Goal: Navigation & Orientation: Go to known website

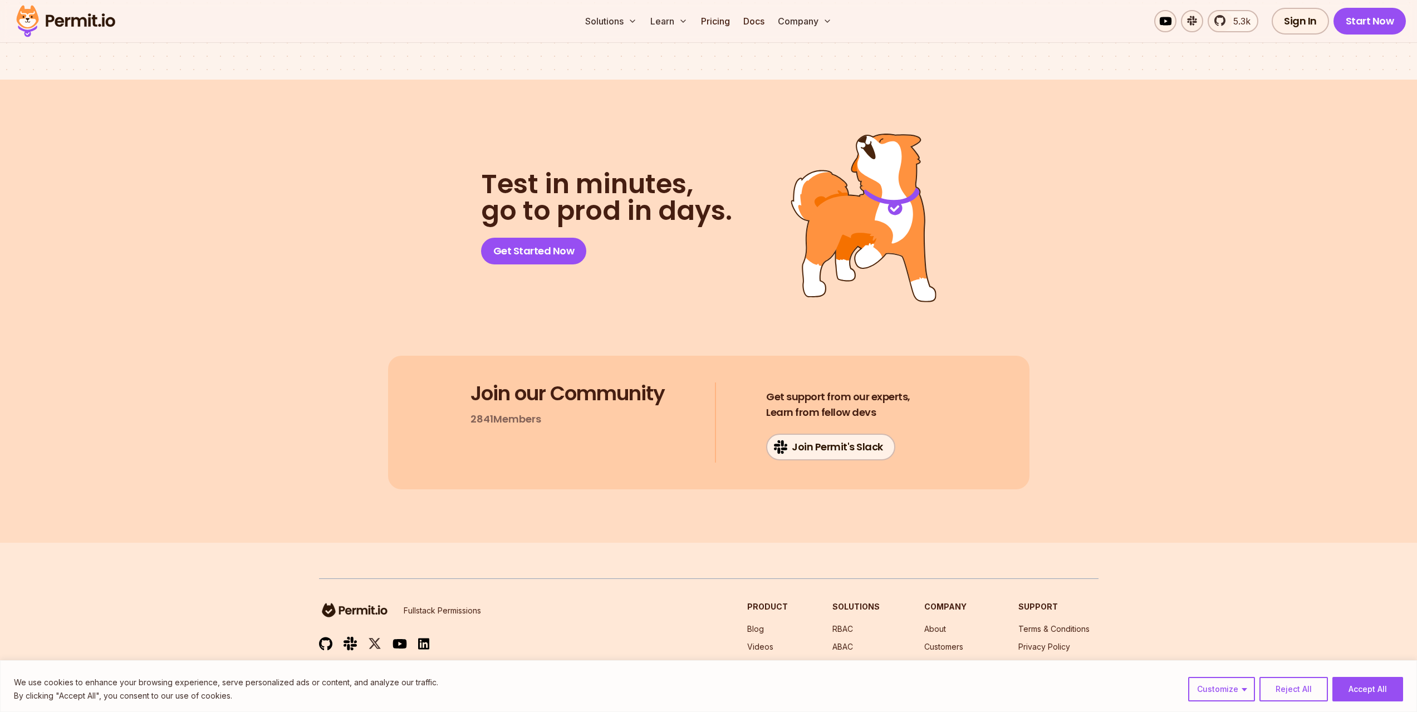
scroll to position [5758, 0]
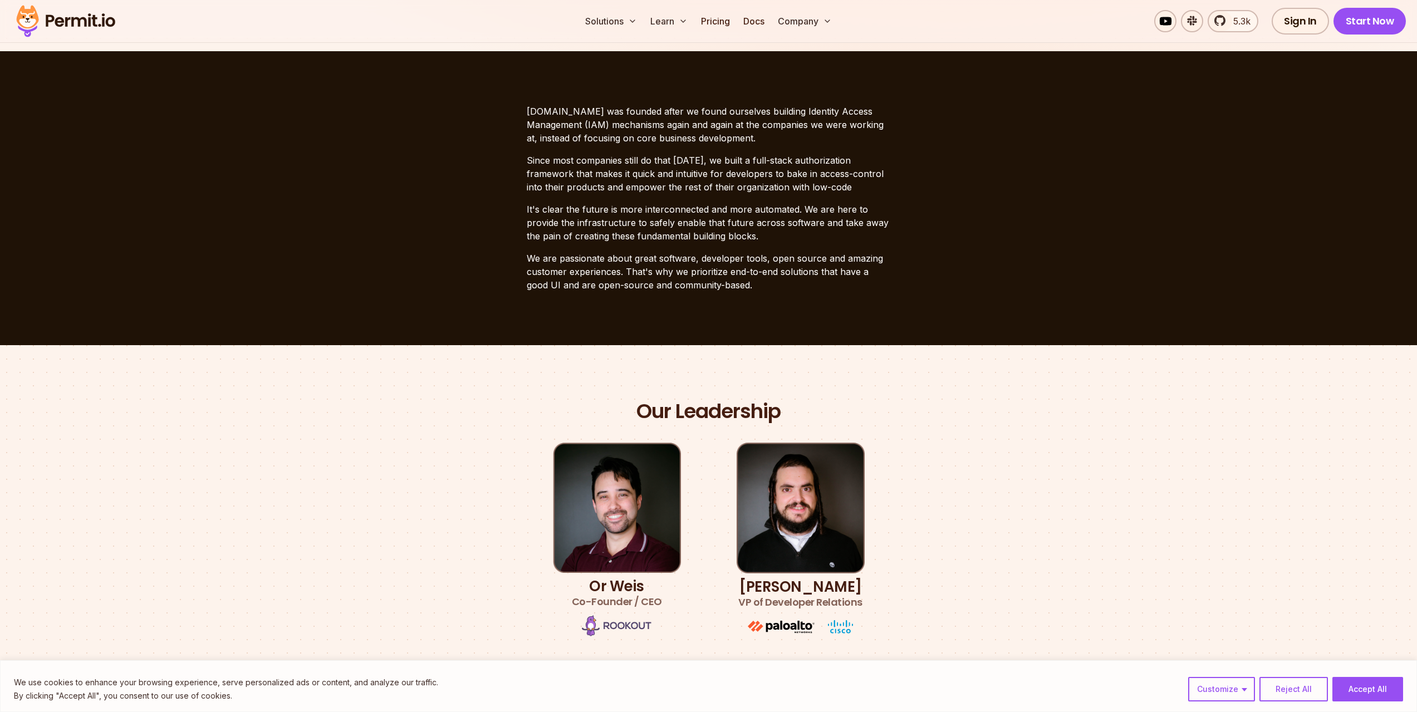
scroll to position [336, 0]
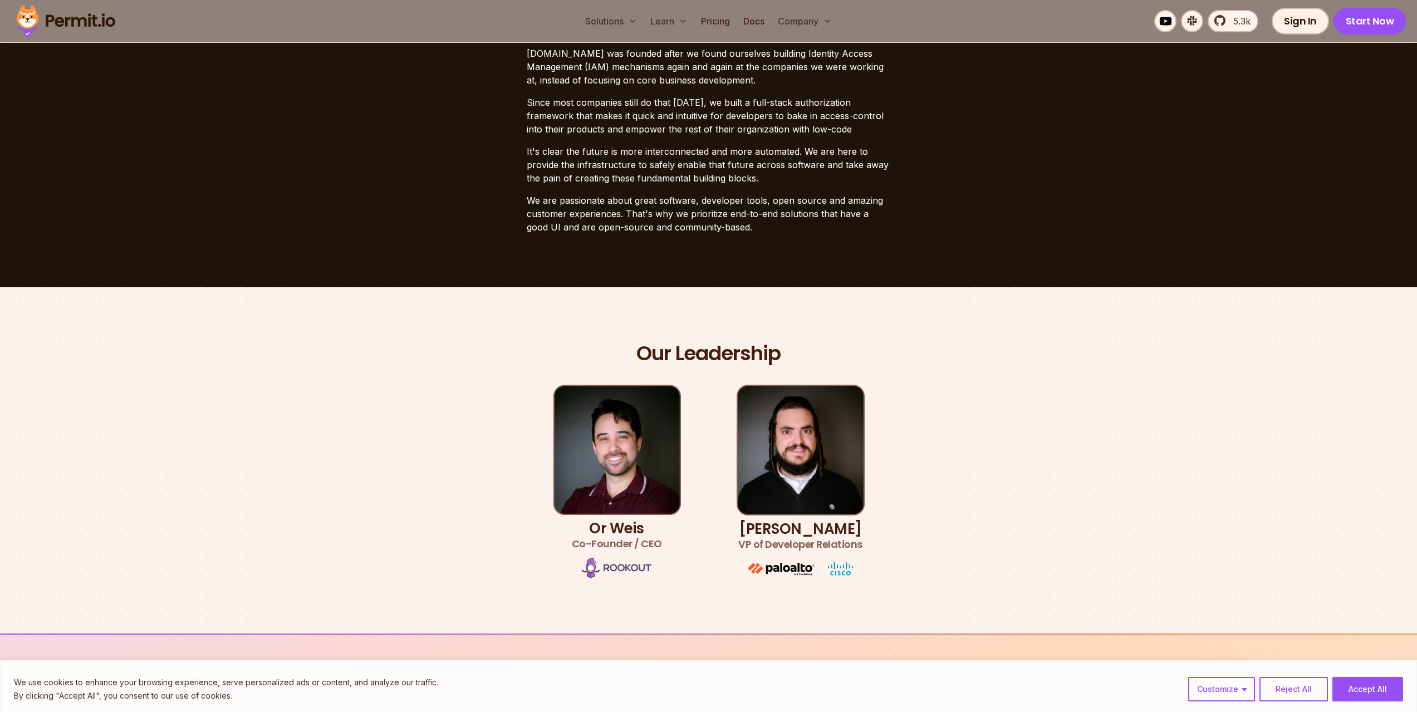
click at [91, 16] on img at bounding box center [65, 21] width 109 height 38
